Goal: Browse casually

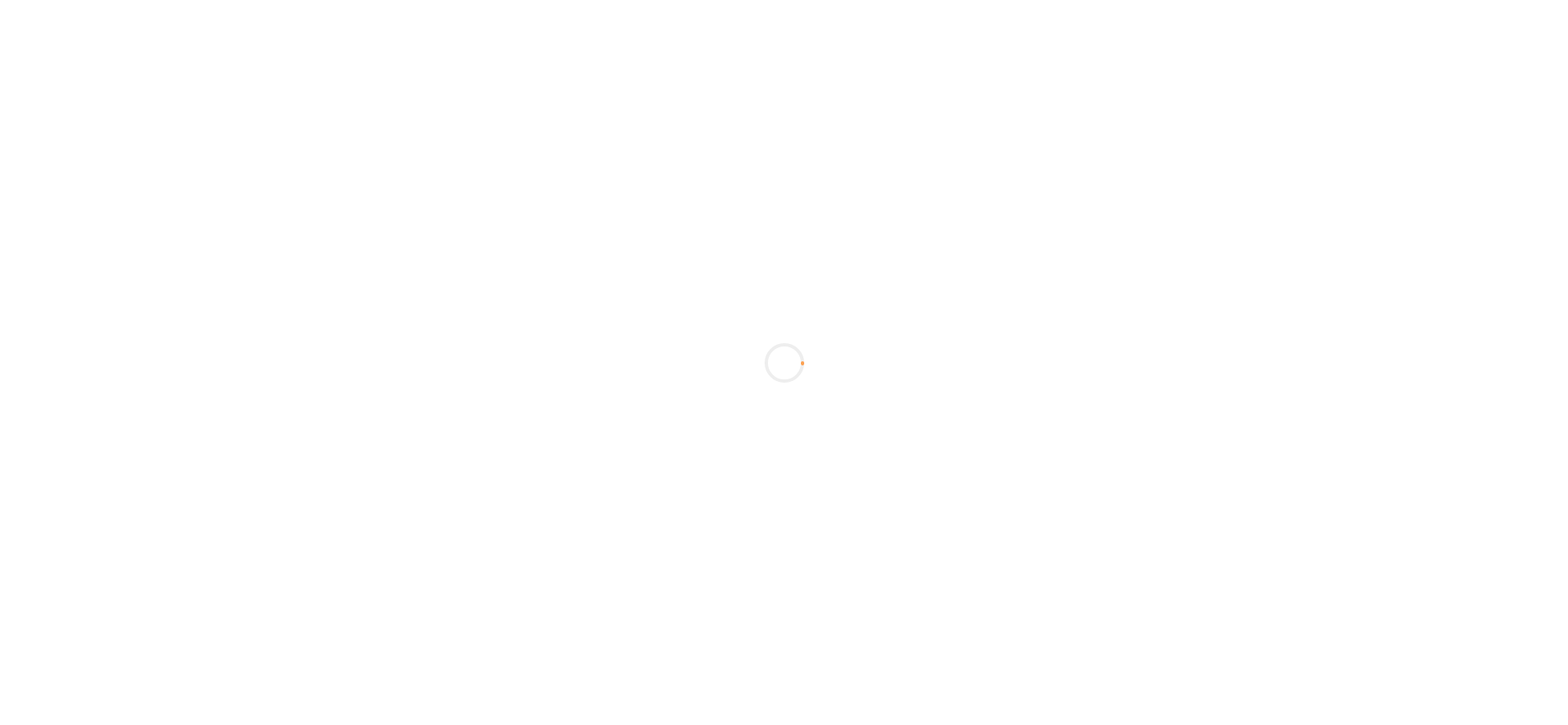
scroll to position [83, 0]
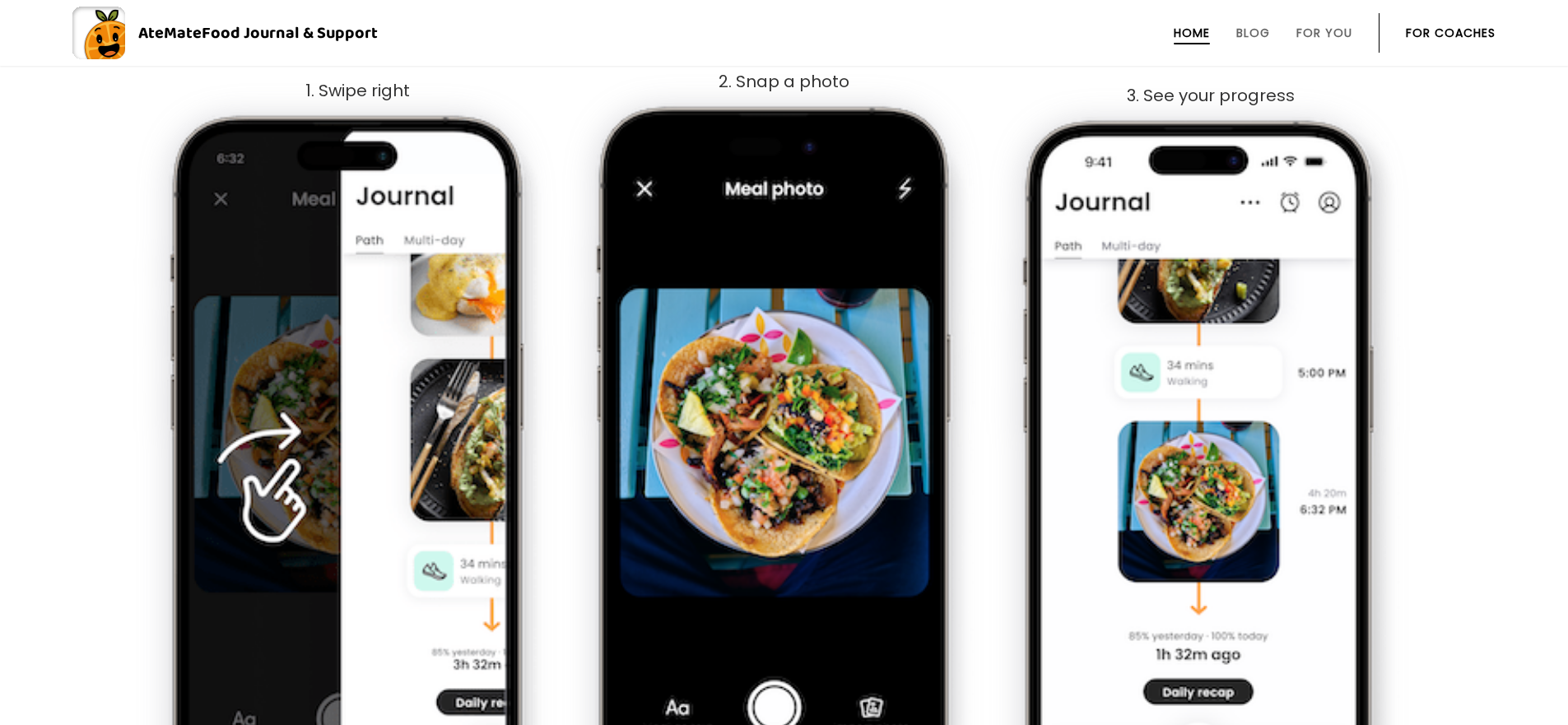
scroll to position [1070, 0]
